Goal: Check status: Check status

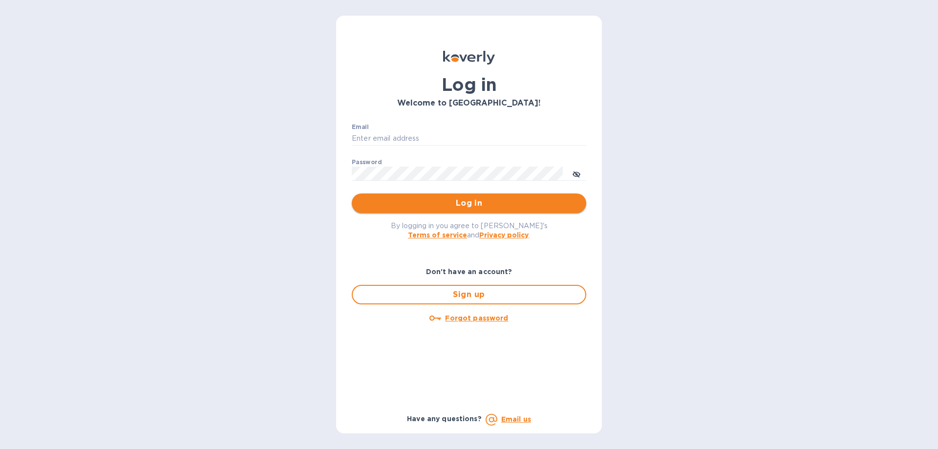
type input "[EMAIL_ADDRESS][DOMAIN_NAME]"
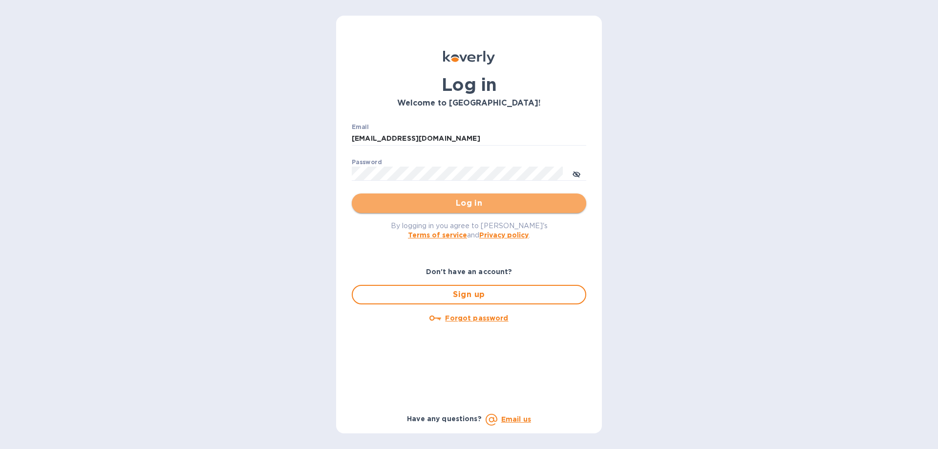
click at [548, 197] on span "Log in" at bounding box center [469, 203] width 219 height 12
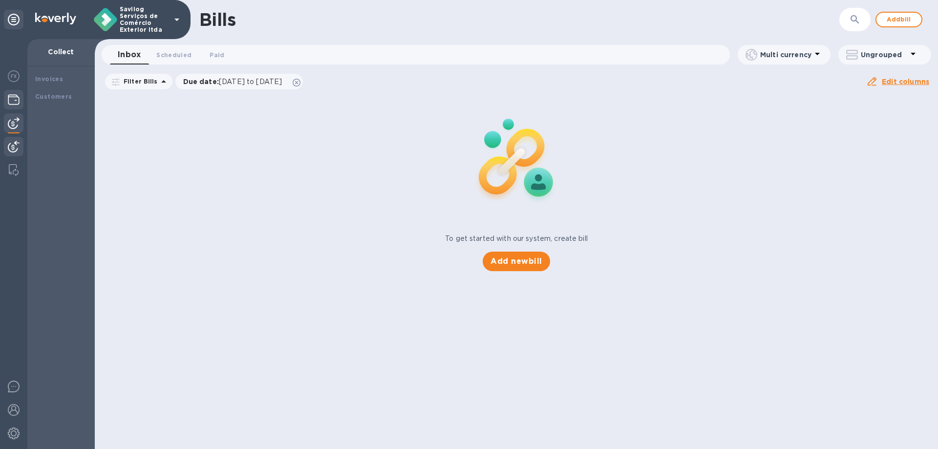
click at [21, 103] on div at bounding box center [14, 101] width 20 height 22
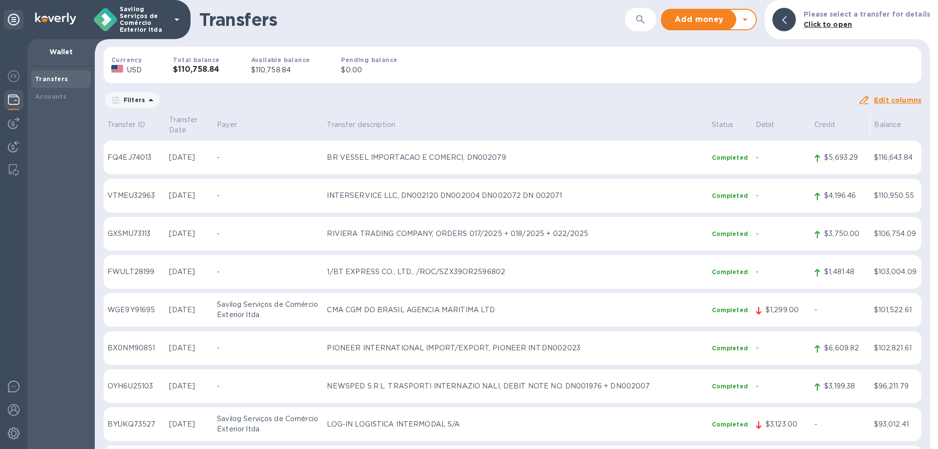
scroll to position [49, 0]
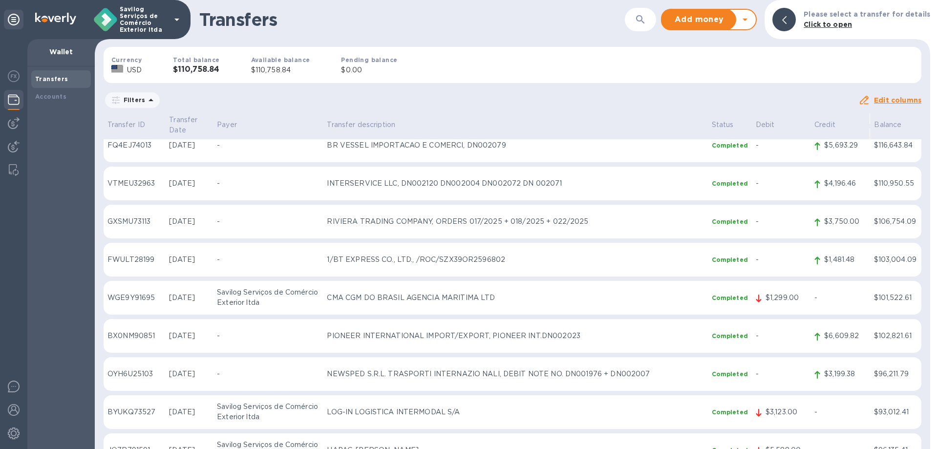
click at [140, 97] on p "Filters" at bounding box center [132, 100] width 25 height 8
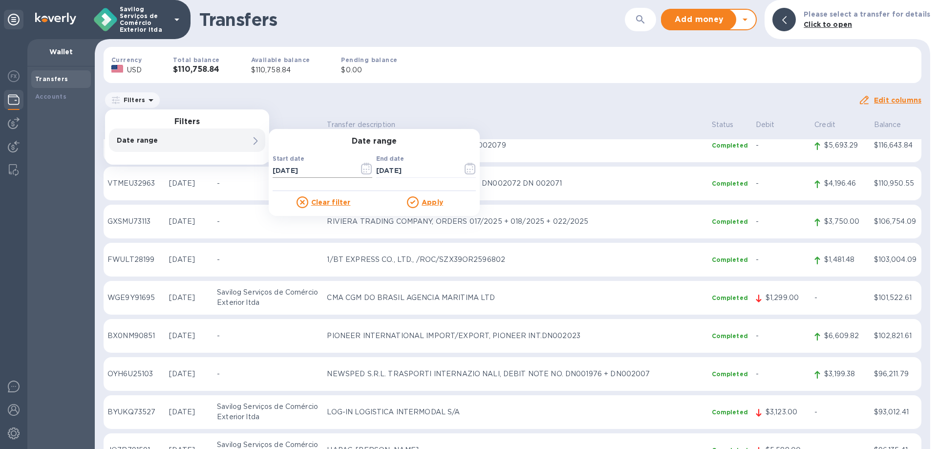
click at [299, 173] on input "[DATE]" at bounding box center [312, 170] width 79 height 15
type input "[DATE]"
click at [395, 165] on input "[DATE]" at bounding box center [415, 170] width 79 height 15
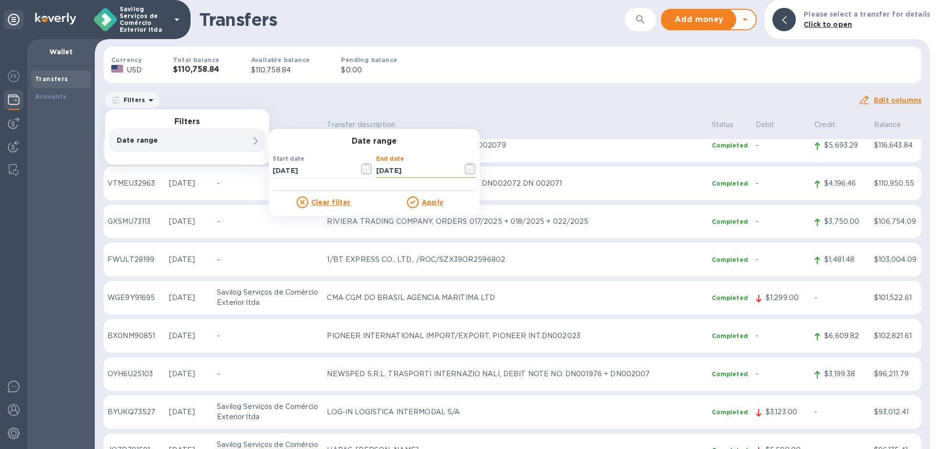
click at [395, 165] on input "[DATE]" at bounding box center [415, 170] width 79 height 15
type input "[DATE]"
click at [432, 200] on u "Apply" at bounding box center [433, 202] width 22 height 8
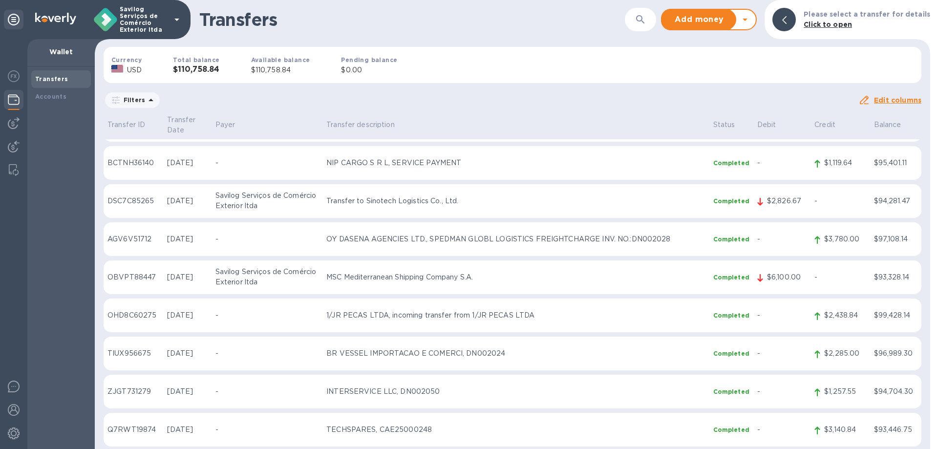
scroll to position [831, 0]
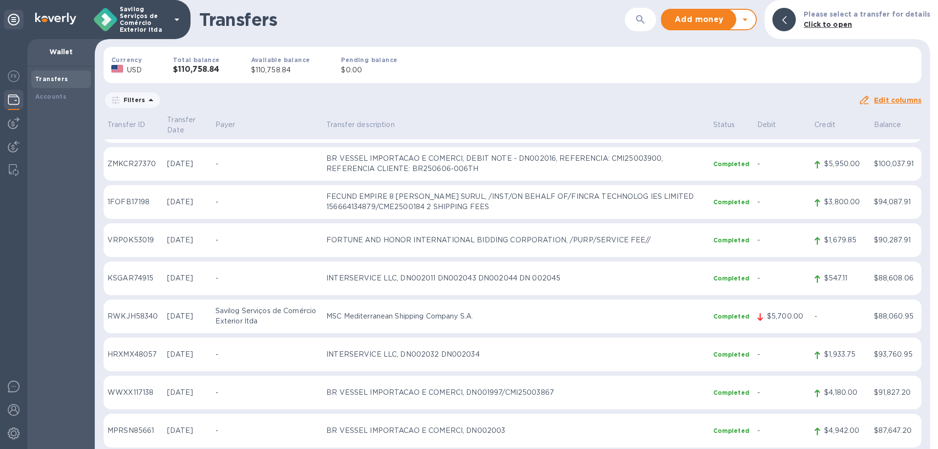
click at [0, 0] on span "[DATE] to [DATE]" at bounding box center [0, 0] width 0 height 0
drag, startPoint x: 316, startPoint y: 149, endPoint x: 201, endPoint y: 139, distance: 115.7
click at [0, 0] on div "Start date [DATE] ​ End date [DATE] ​" at bounding box center [0, 0] width 0 height 0
type input "[DATE]"
click at [0, 0] on div "End date [DATE] ​" at bounding box center [0, 0] width 0 height 0
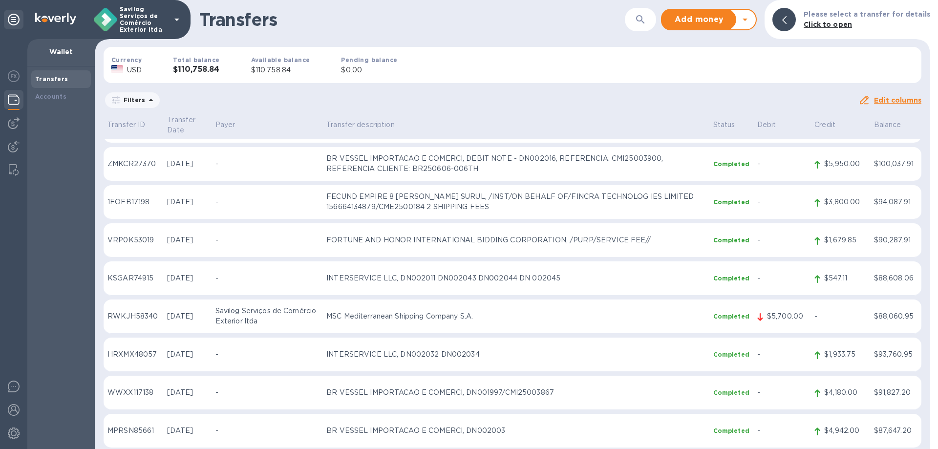
click at [0, 0] on u "Apply" at bounding box center [0, 0] width 0 height 0
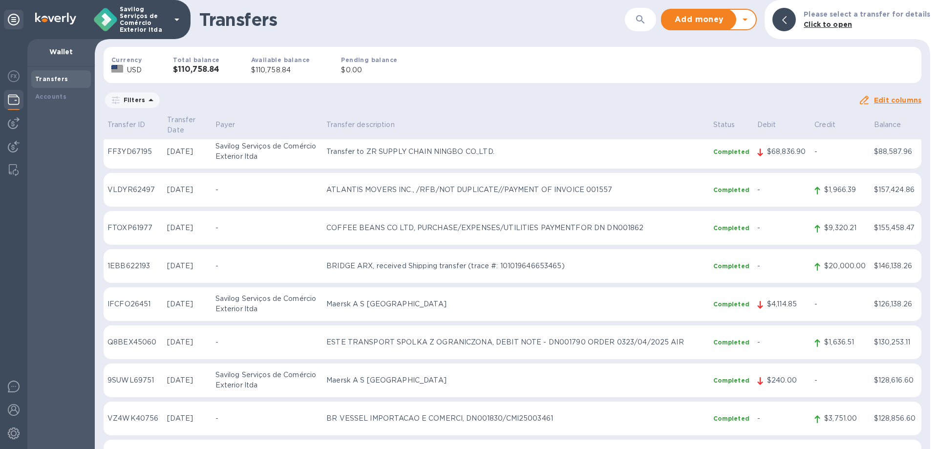
scroll to position [3763, 0]
